Goal: Find specific page/section: Find specific page/section

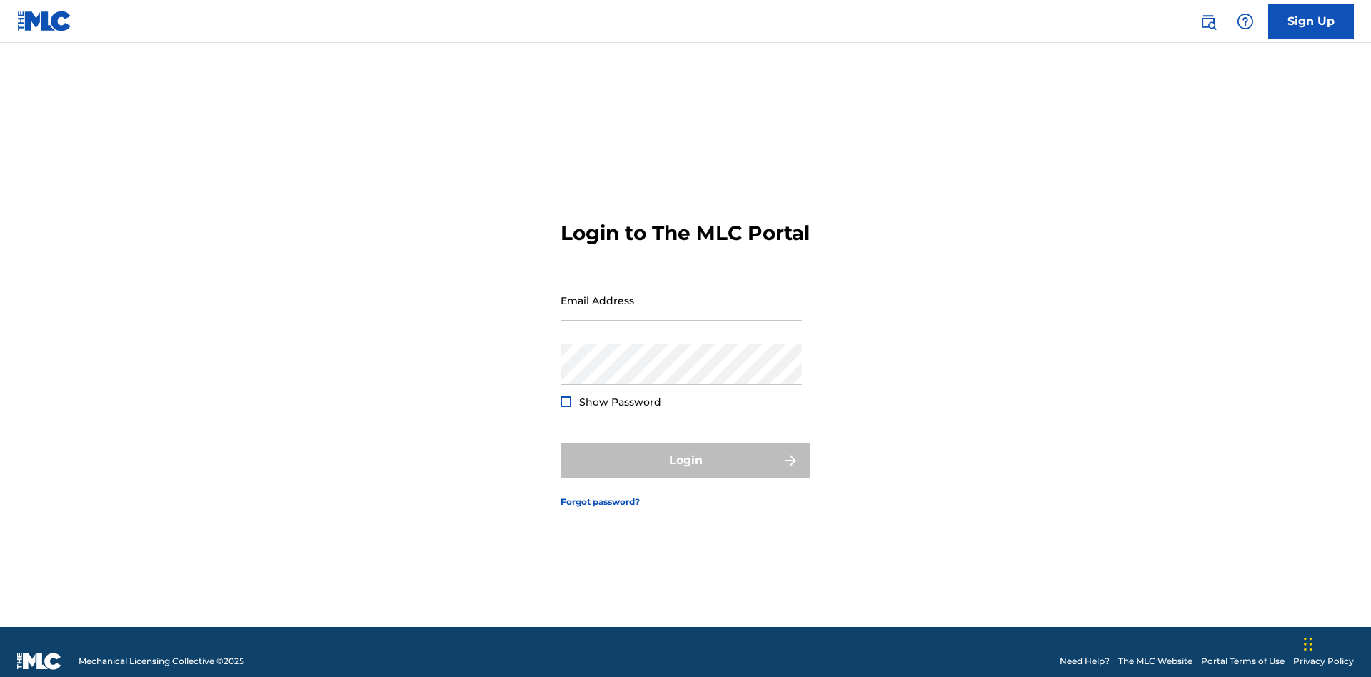
scroll to position [19, 0]
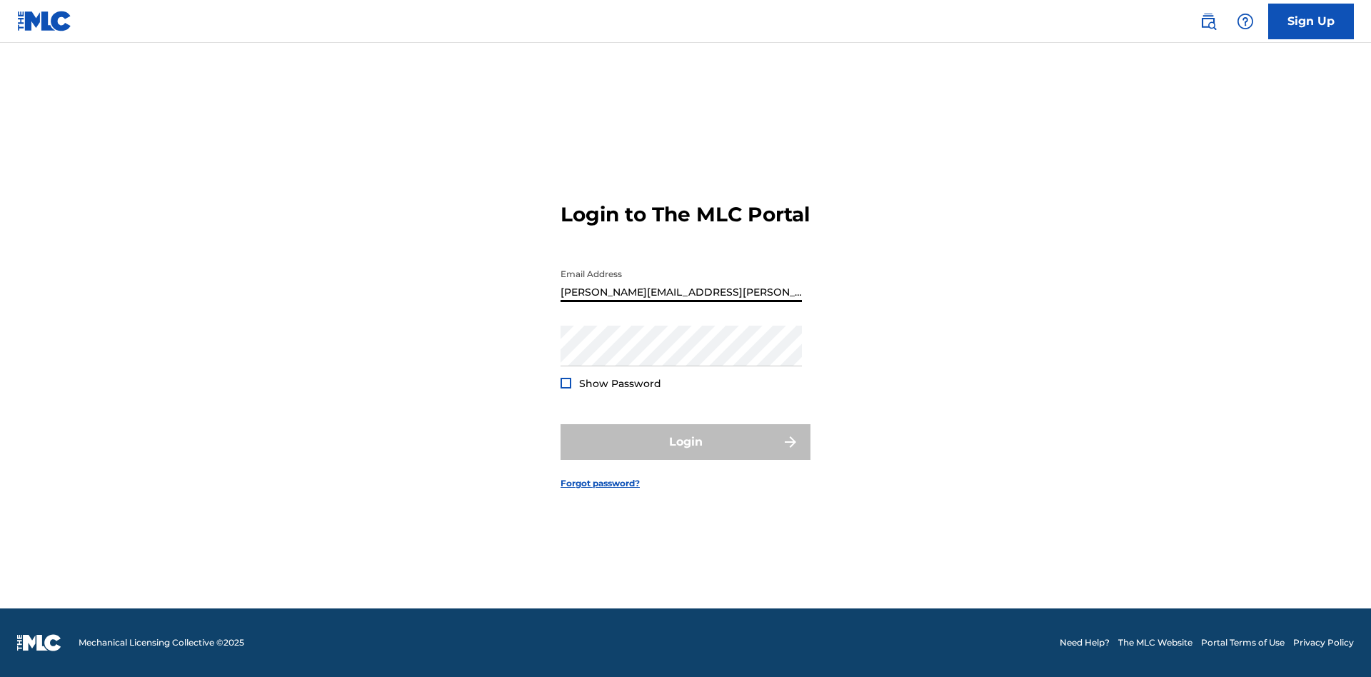
type input "[PERSON_NAME][EMAIL_ADDRESS][PERSON_NAME][DOMAIN_NAME]"
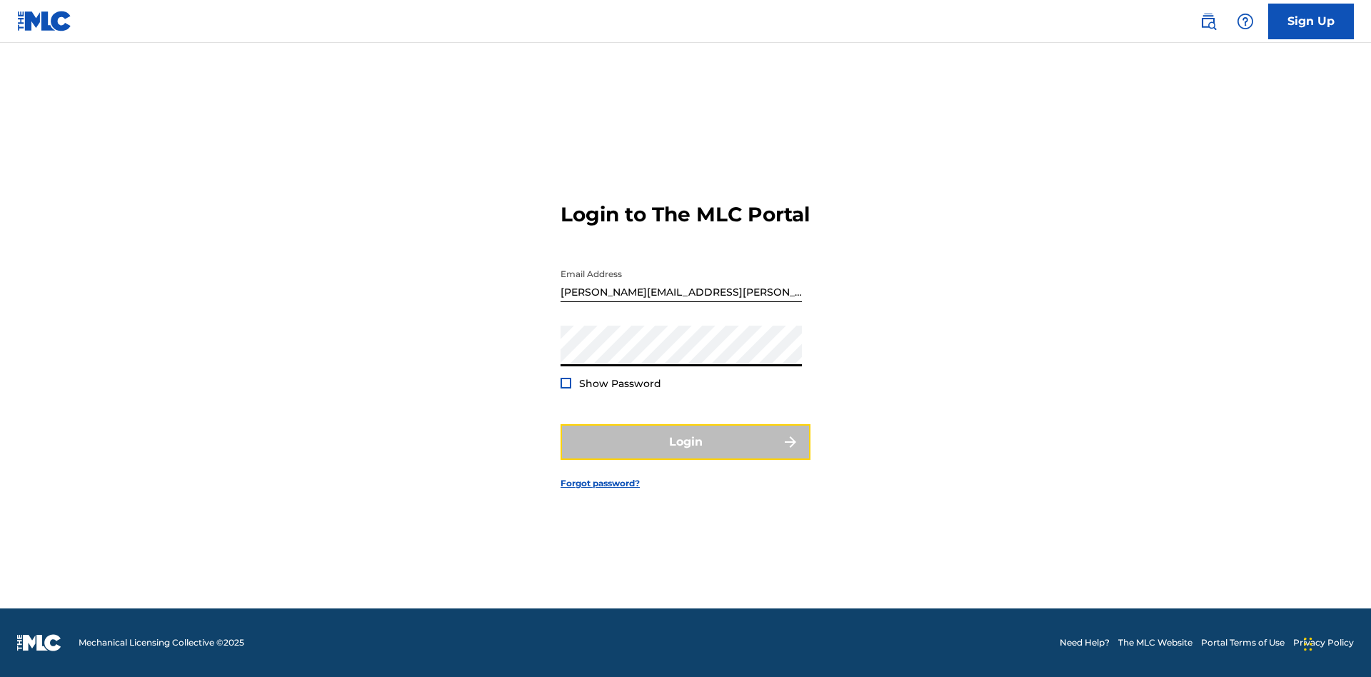
click at [685, 454] on button "Login" at bounding box center [685, 442] width 250 height 36
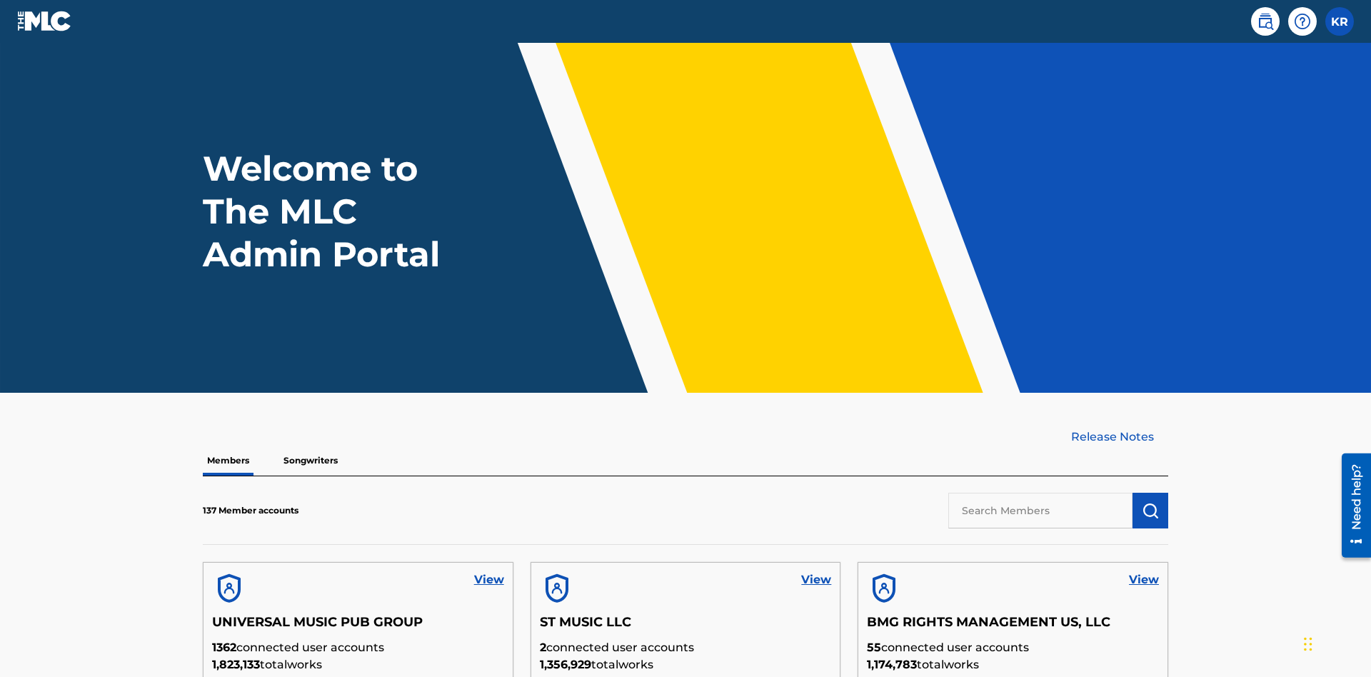
click at [1040, 493] on input "text" at bounding box center [1040, 511] width 184 height 36
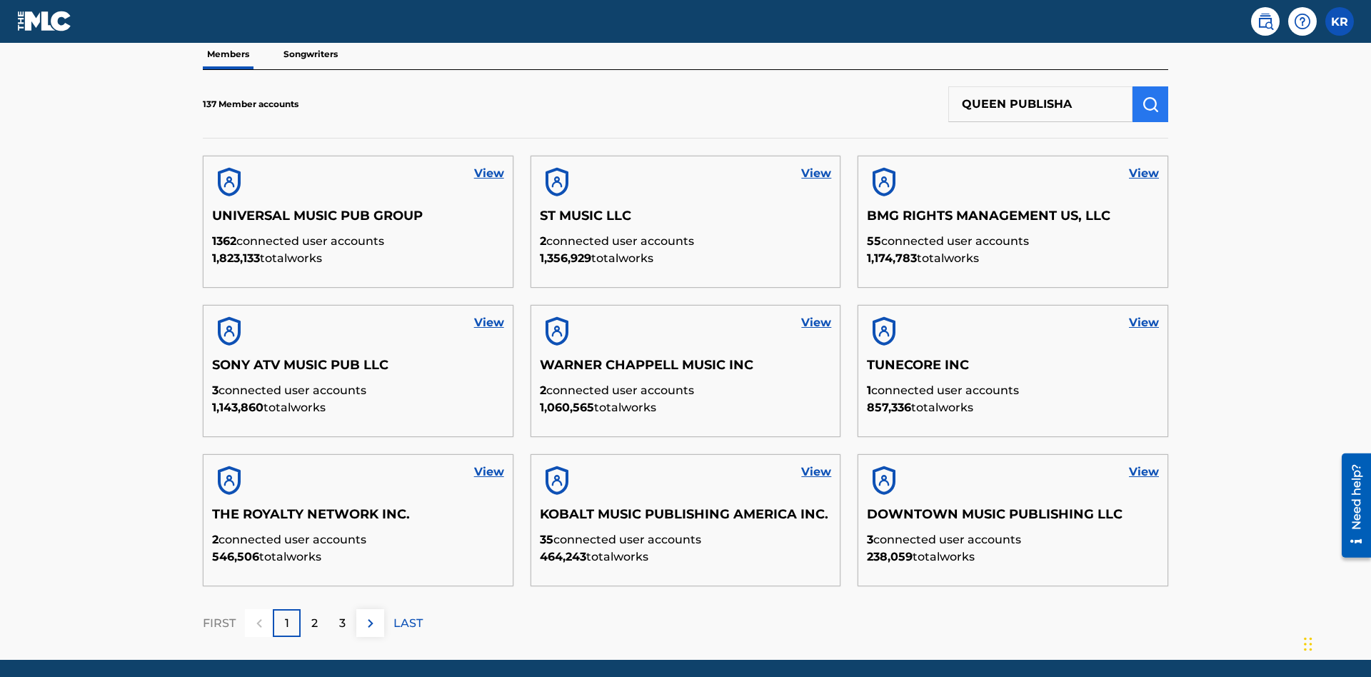
type input "QUEEN PUBLISHA"
click at [1150, 96] on img "submit" at bounding box center [1150, 104] width 17 height 17
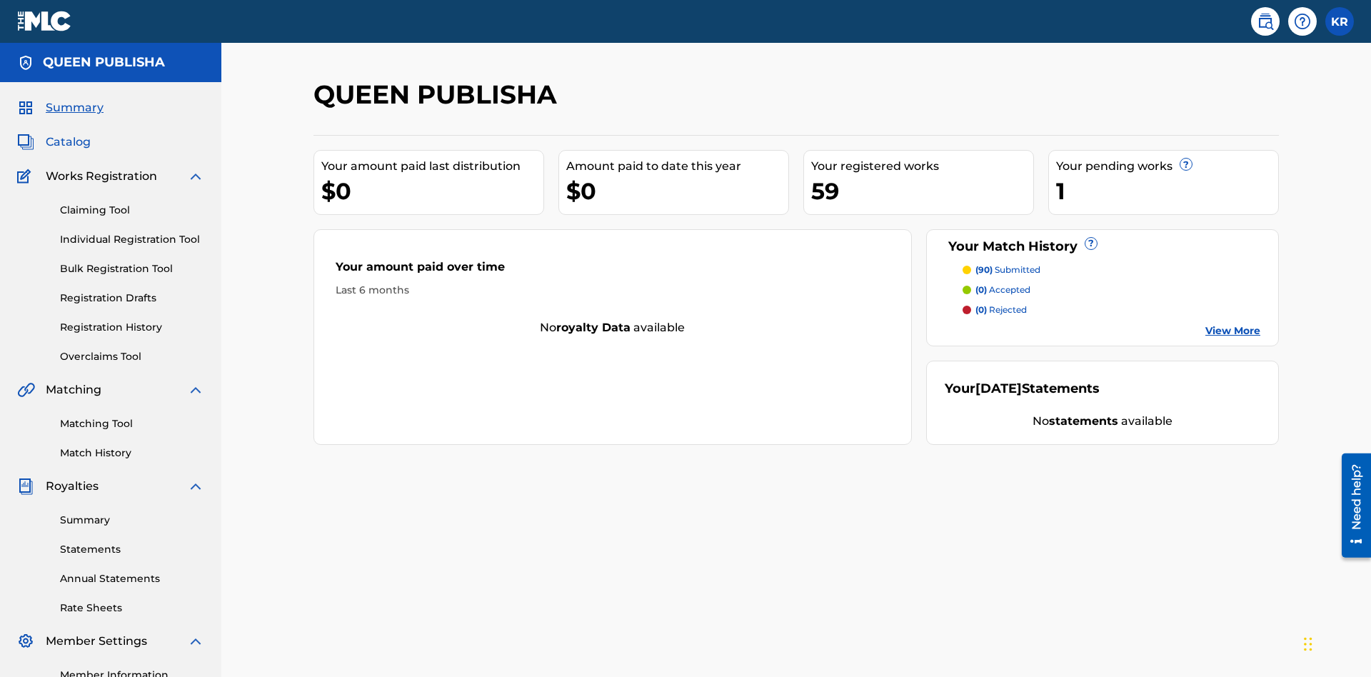
click at [68, 134] on span "Catalog" at bounding box center [68, 142] width 45 height 17
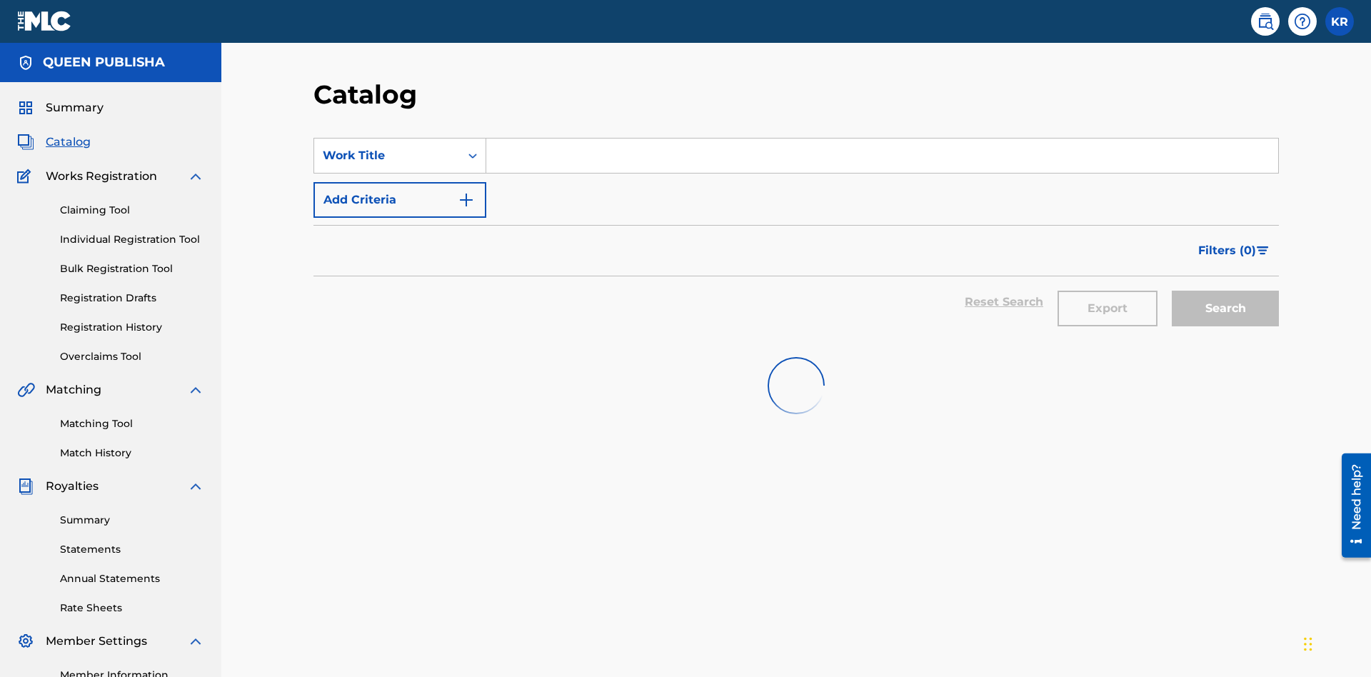
click at [882, 139] on input "Search Form" at bounding box center [882, 156] width 792 height 34
type input "ALL FIELDS FILLED"
click at [1225, 291] on button "Search" at bounding box center [1225, 309] width 107 height 36
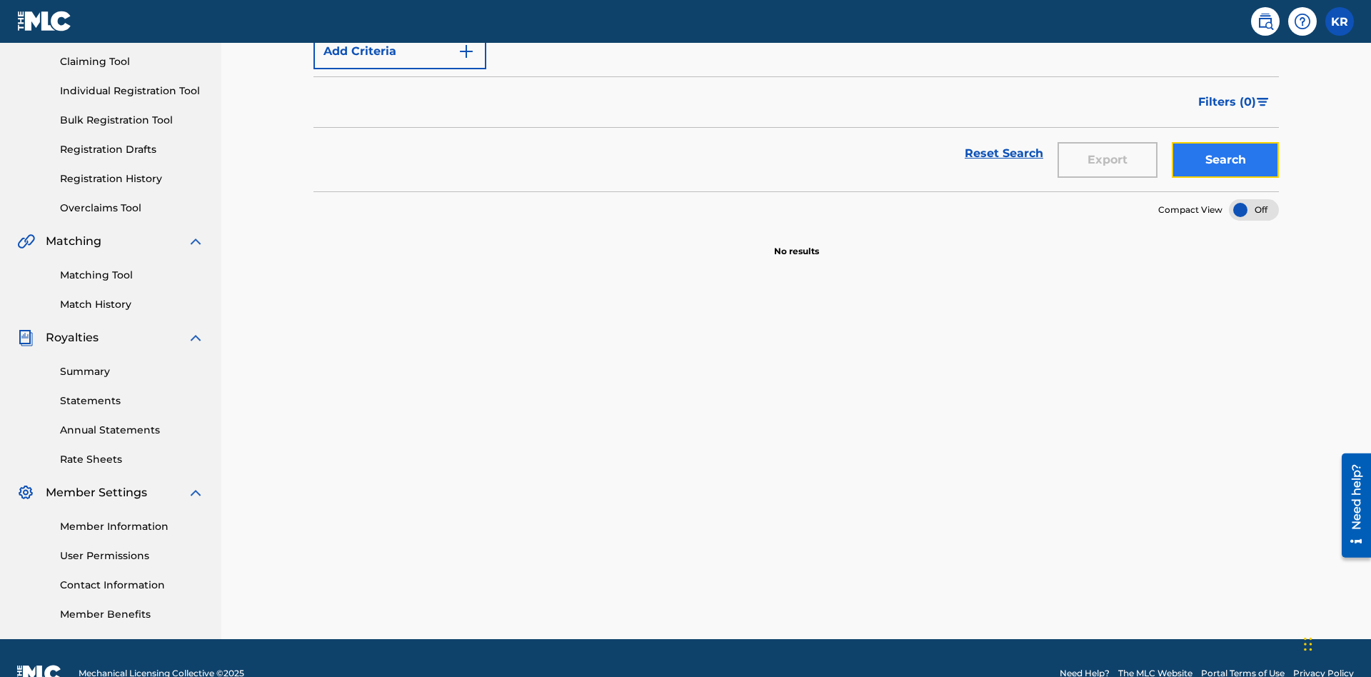
scroll to position [149, 0]
